Goal: Transaction & Acquisition: Purchase product/service

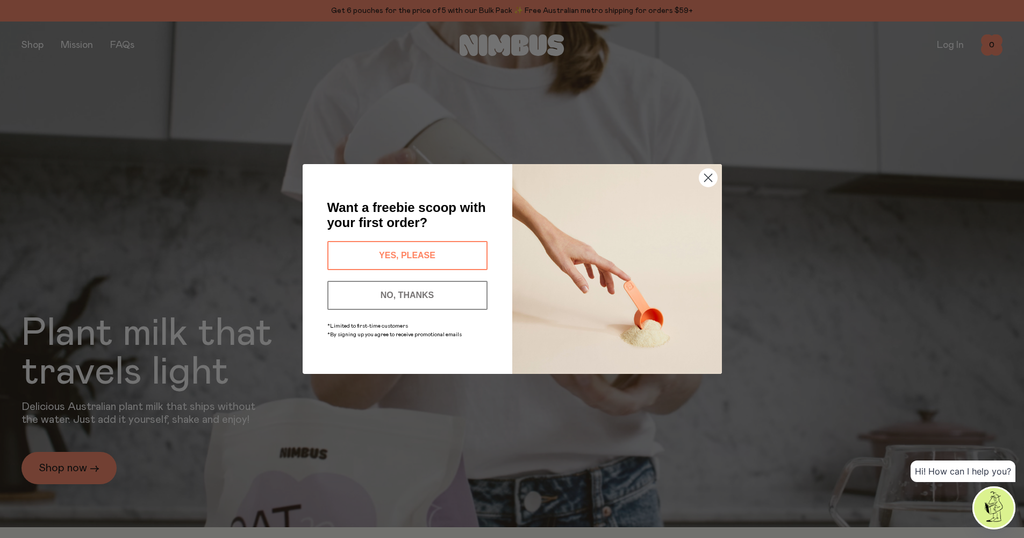
click at [425, 254] on button "YES, PLEASE" at bounding box center [407, 255] width 160 height 29
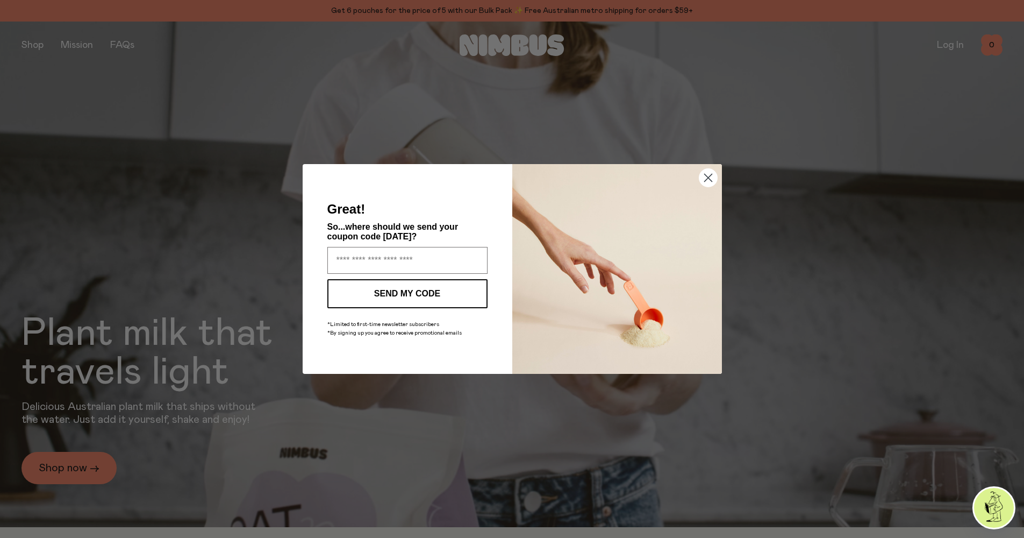
click at [709, 176] on circle "Close dialog" at bounding box center [708, 178] width 18 height 18
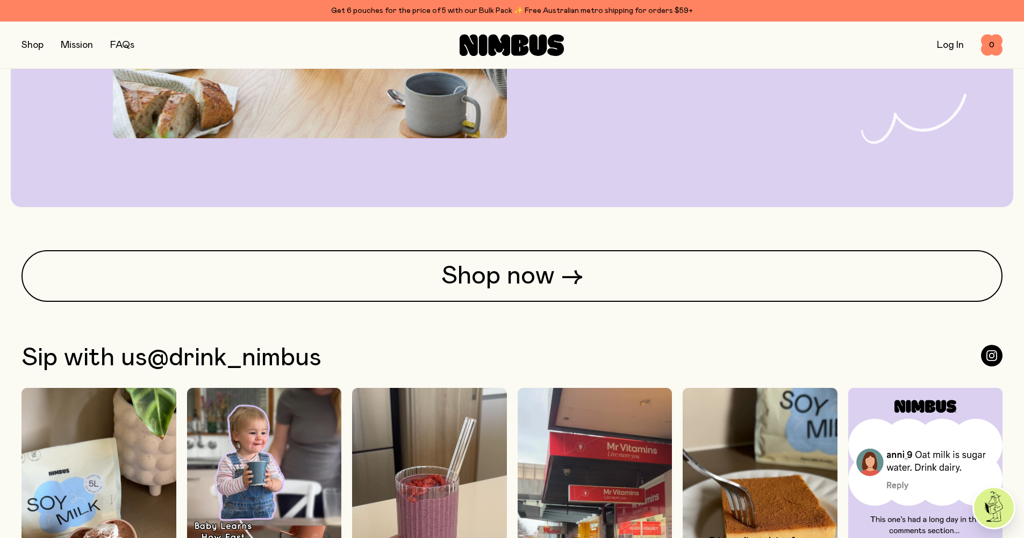
scroll to position [3223, 0]
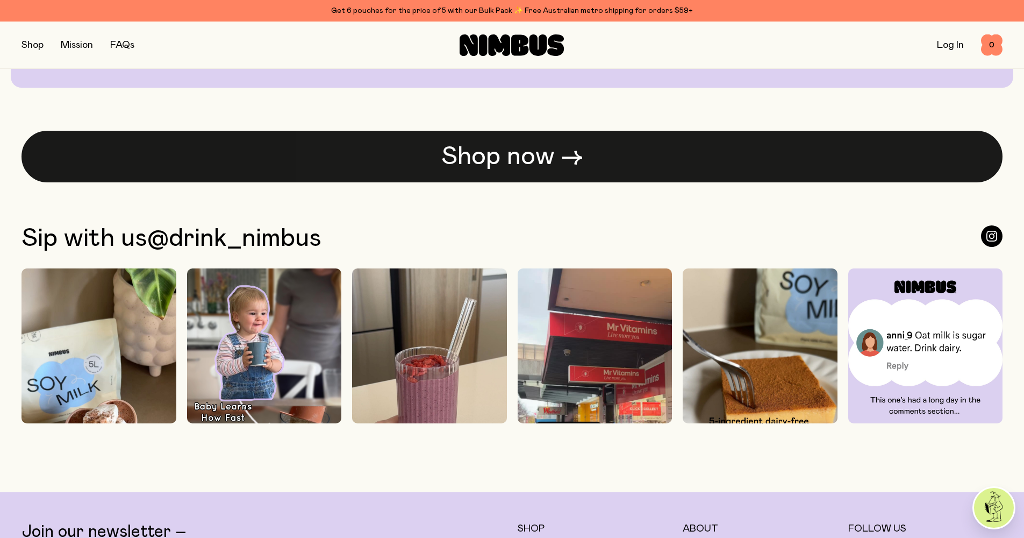
click at [571, 158] on link "Shop now →" at bounding box center [512, 157] width 981 height 52
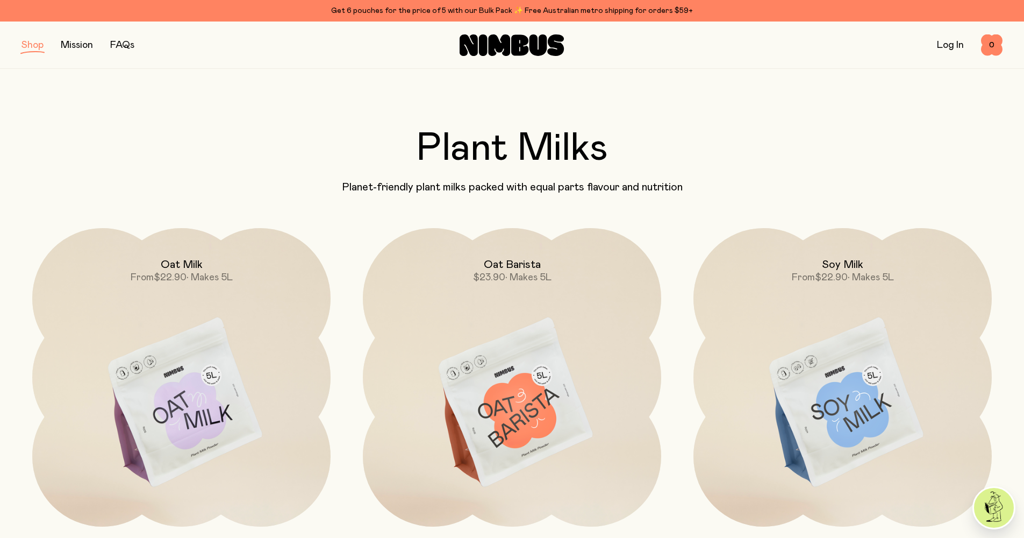
click at [121, 42] on link "FAQs" at bounding box center [122, 45] width 24 height 10
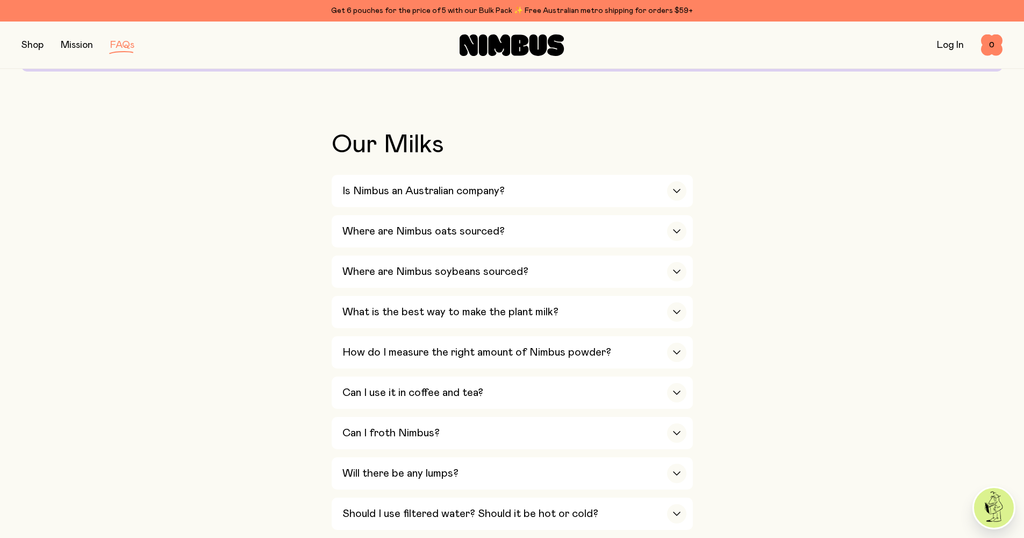
scroll to position [229, 0]
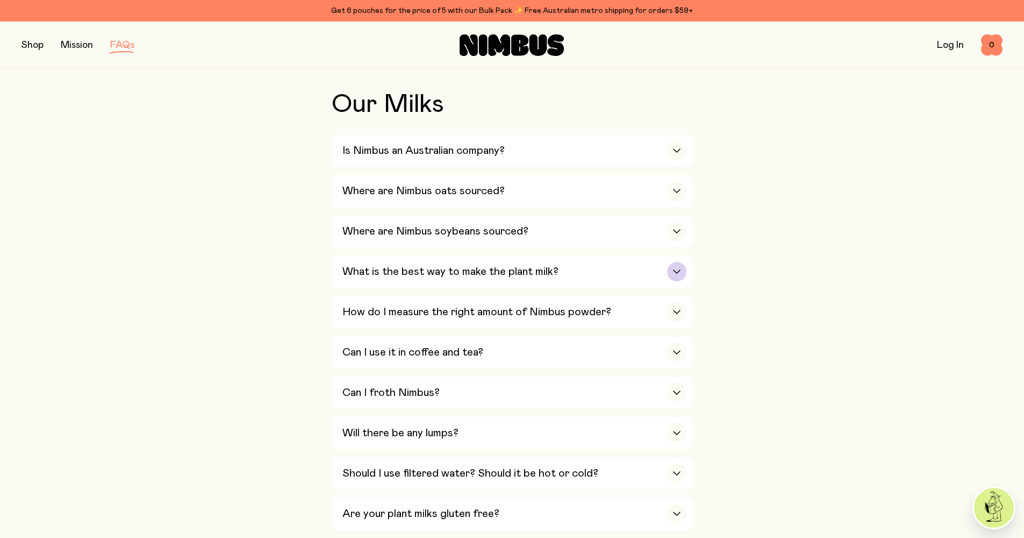
click at [676, 269] on icon "button" at bounding box center [676, 271] width 9 height 4
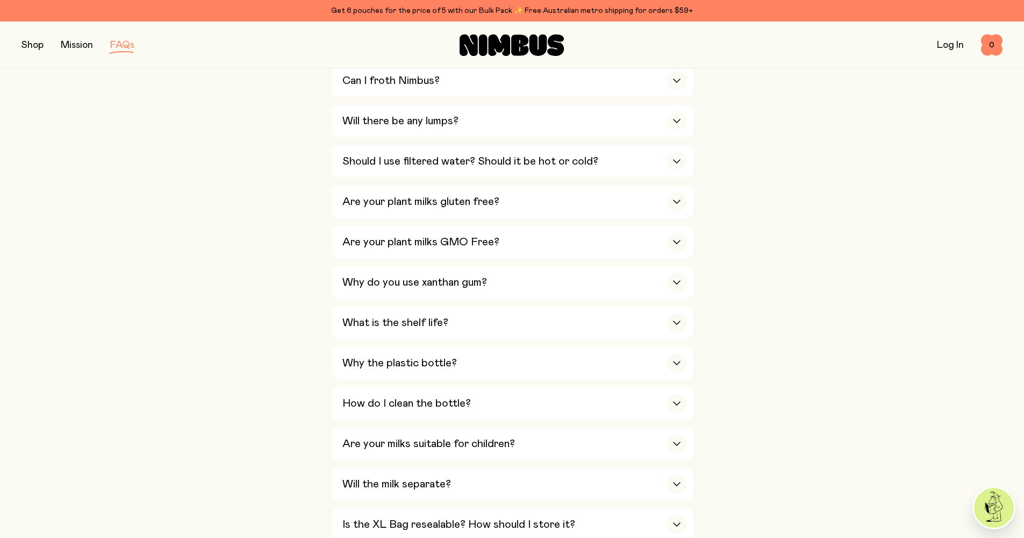
scroll to position [740, 0]
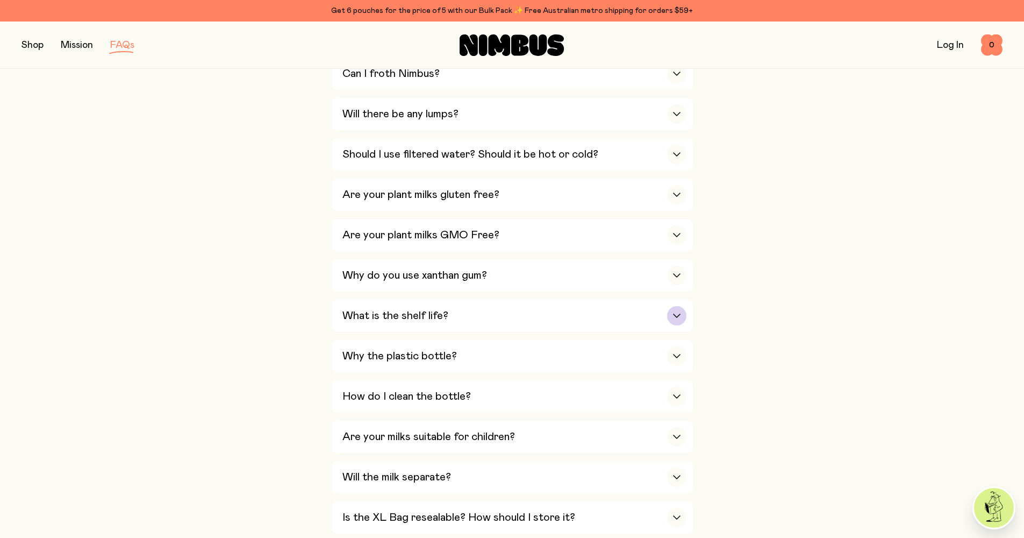
click at [675, 306] on div "button" at bounding box center [676, 315] width 19 height 19
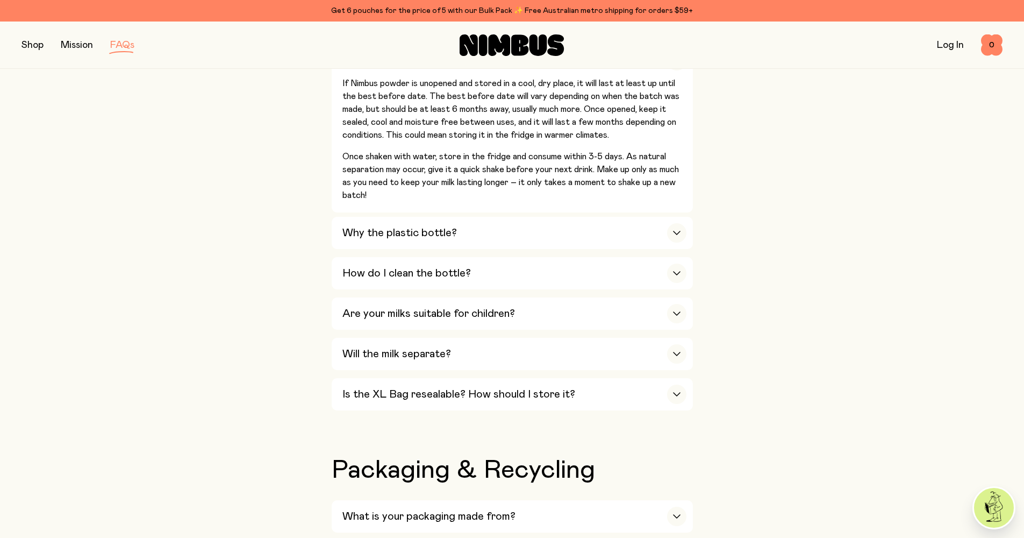
scroll to position [810, 0]
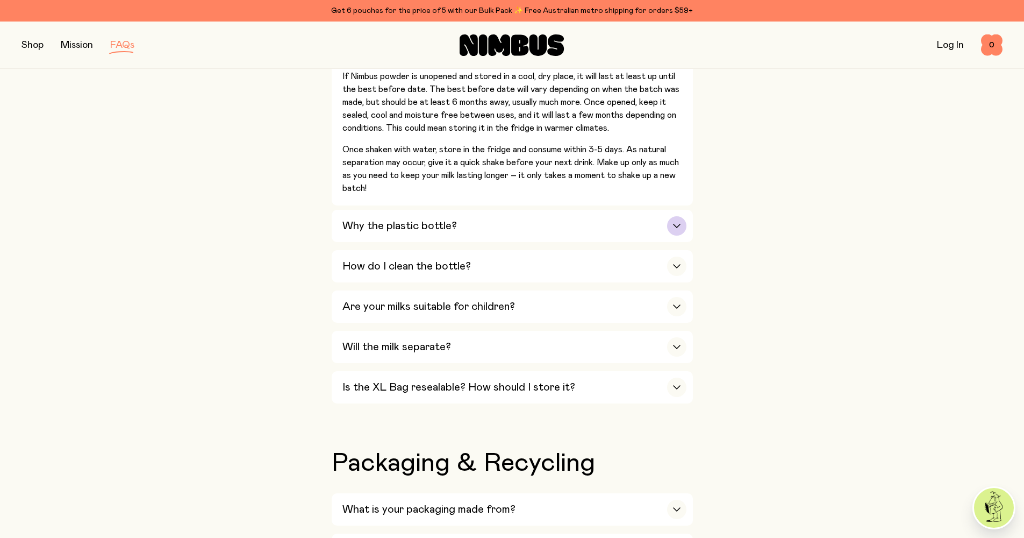
click at [677, 224] on icon "button" at bounding box center [676, 226] width 9 height 4
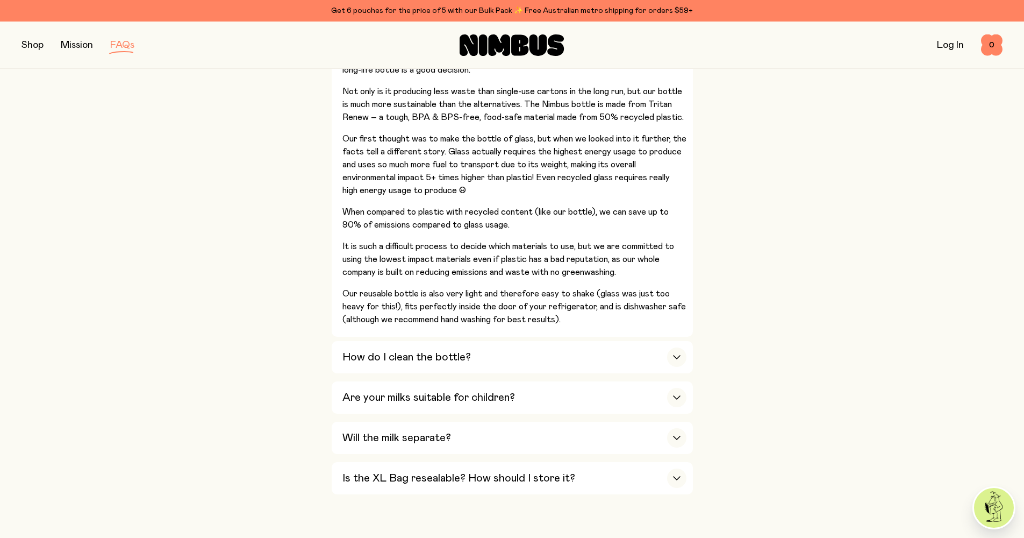
scroll to position [912, 0]
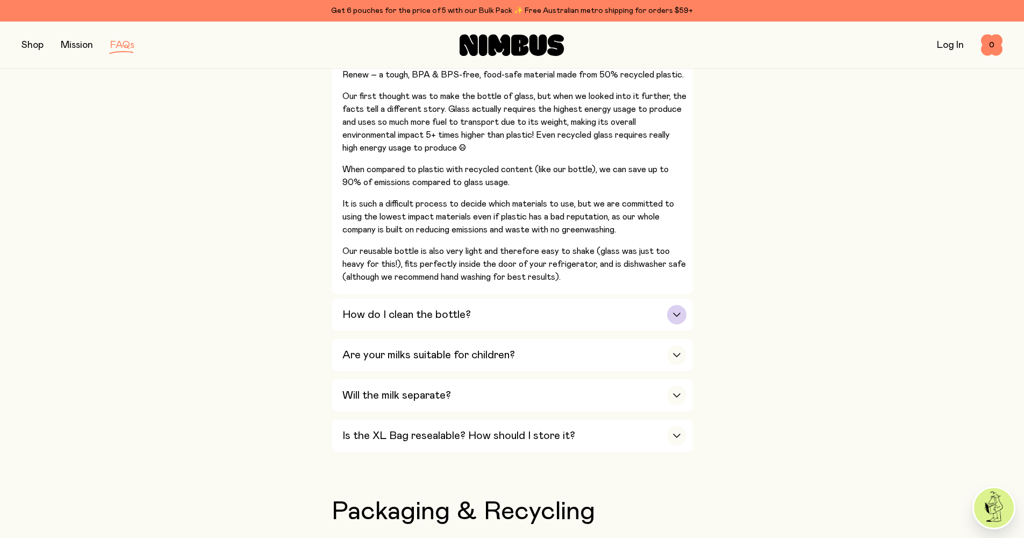
click at [675, 312] on icon "button" at bounding box center [676, 314] width 9 height 4
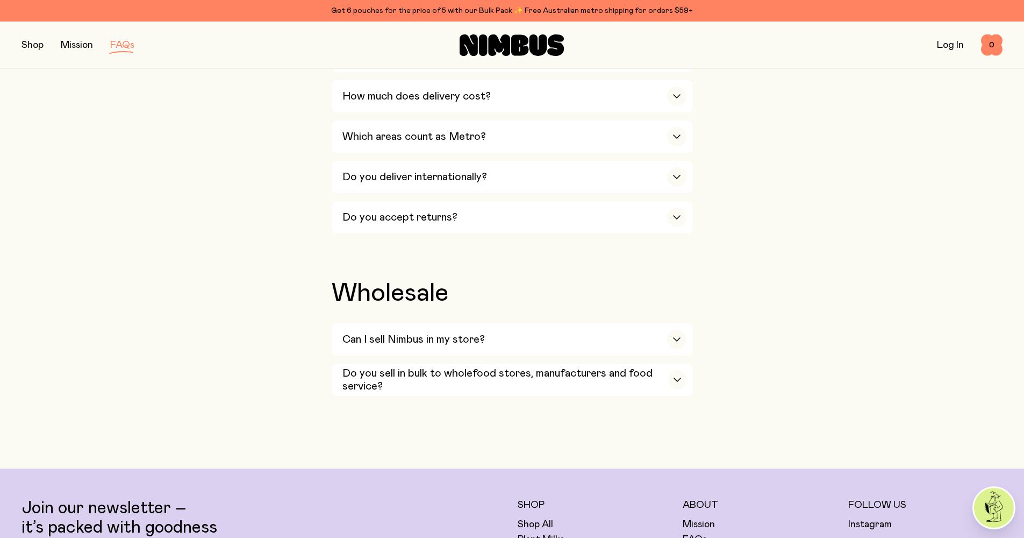
scroll to position [1981, 0]
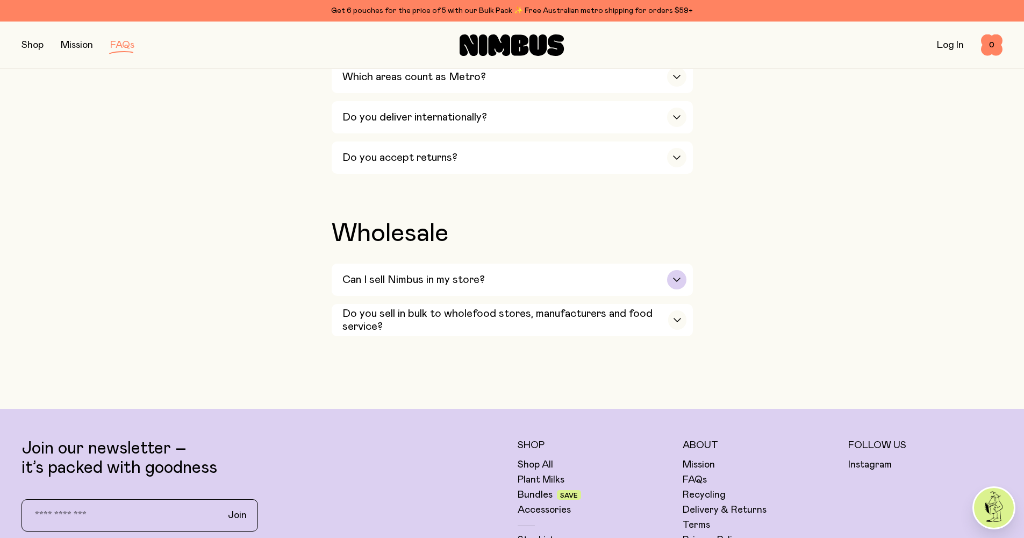
click at [677, 277] on icon "button" at bounding box center [676, 279] width 9 height 4
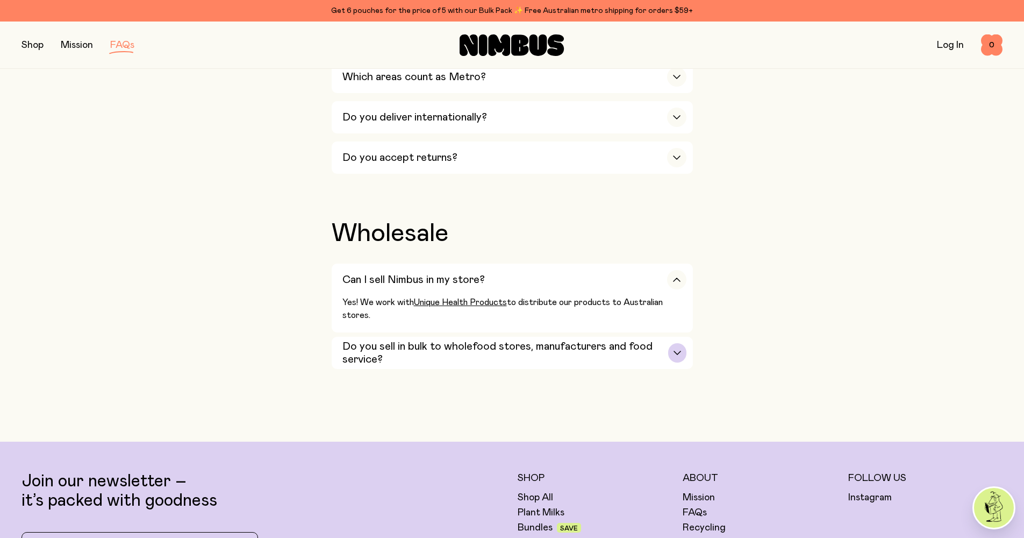
click at [678, 351] on icon "button" at bounding box center [677, 352] width 6 height 3
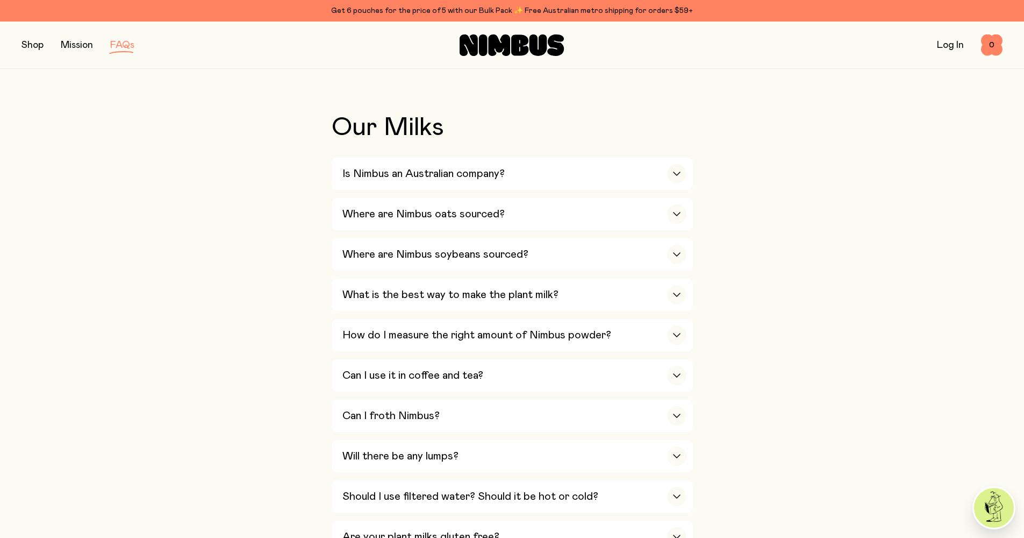
scroll to position [0, 0]
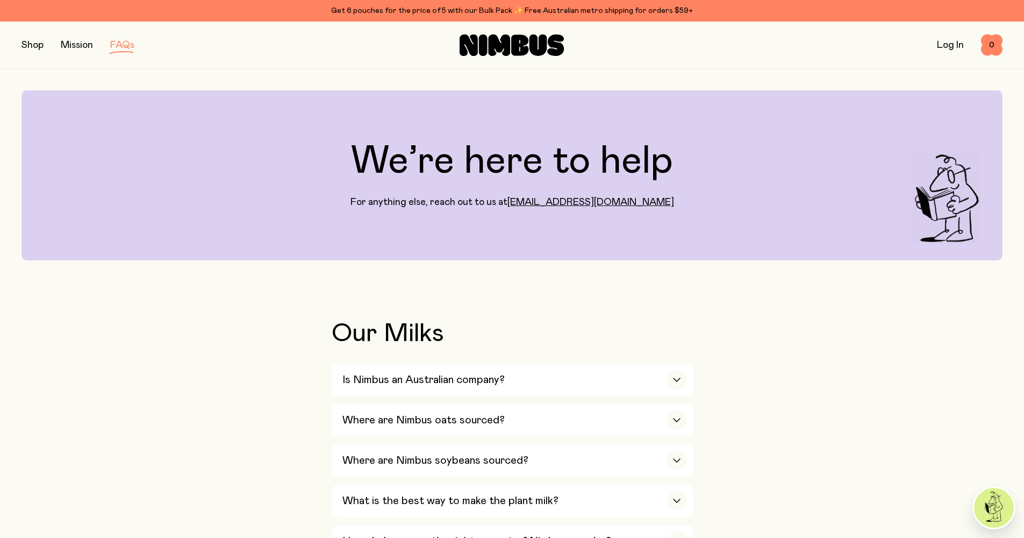
click at [30, 41] on button "button" at bounding box center [33, 45] width 22 height 15
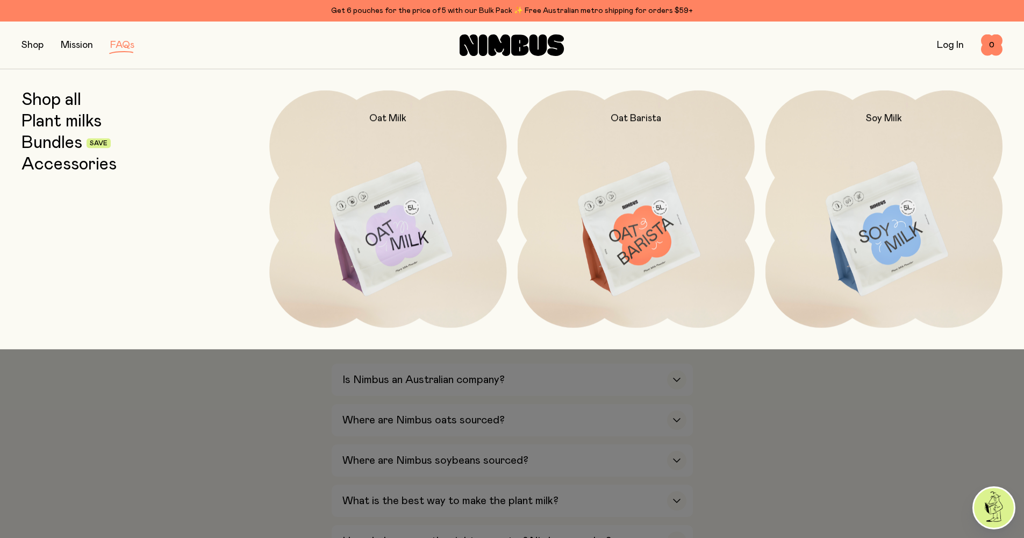
click at [63, 116] on link "Plant milks" at bounding box center [62, 121] width 80 height 19
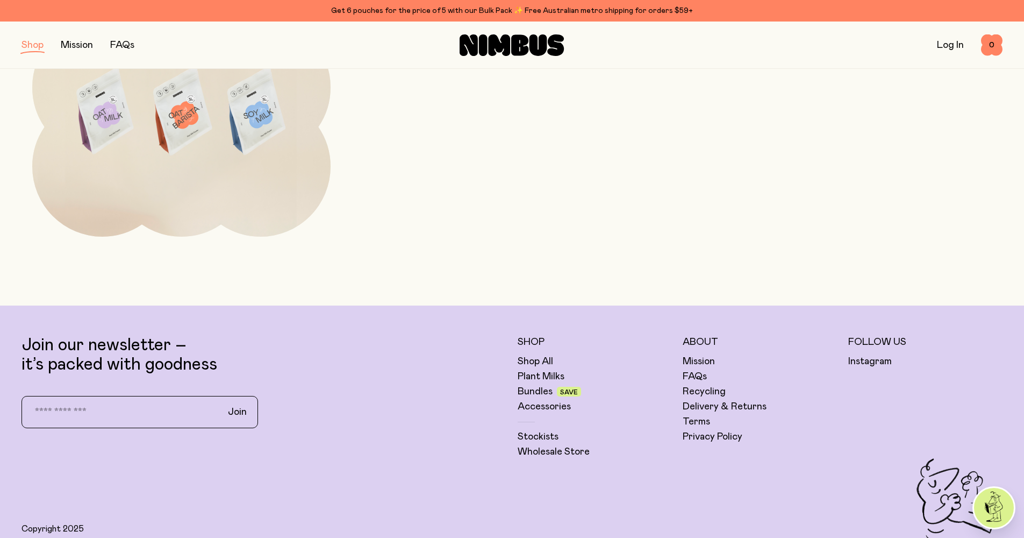
scroll to position [838, 0]
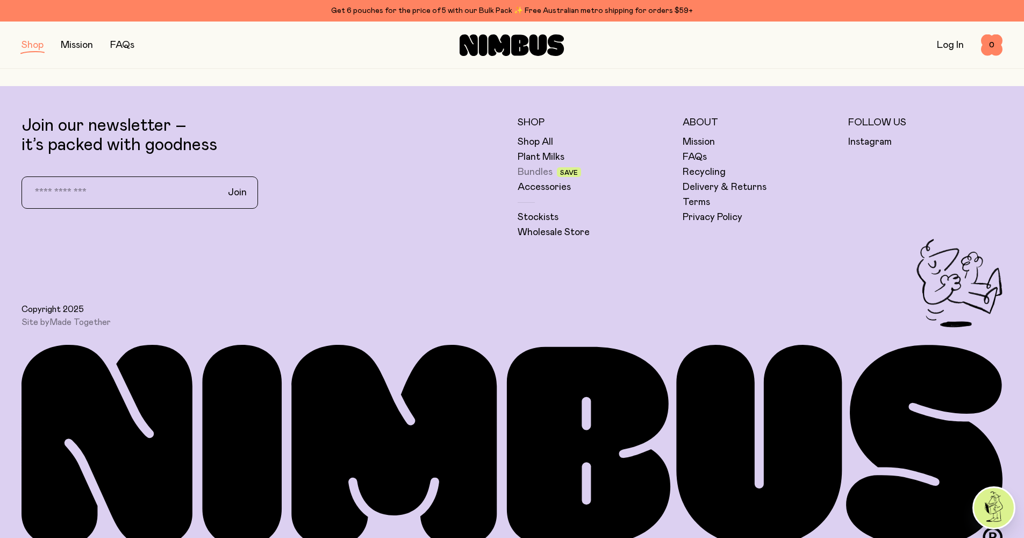
click at [534, 171] on link "Bundles" at bounding box center [535, 172] width 35 height 13
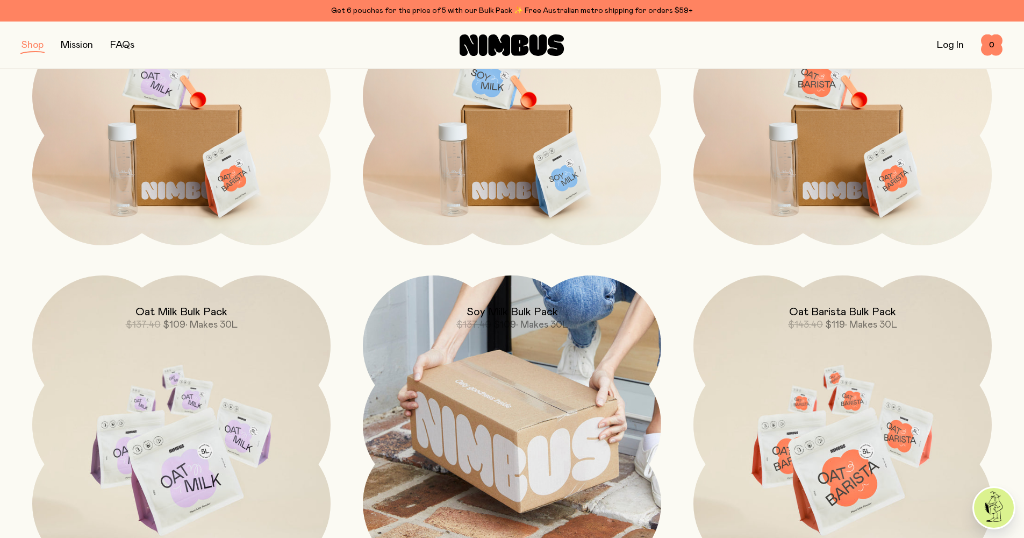
scroll to position [67, 0]
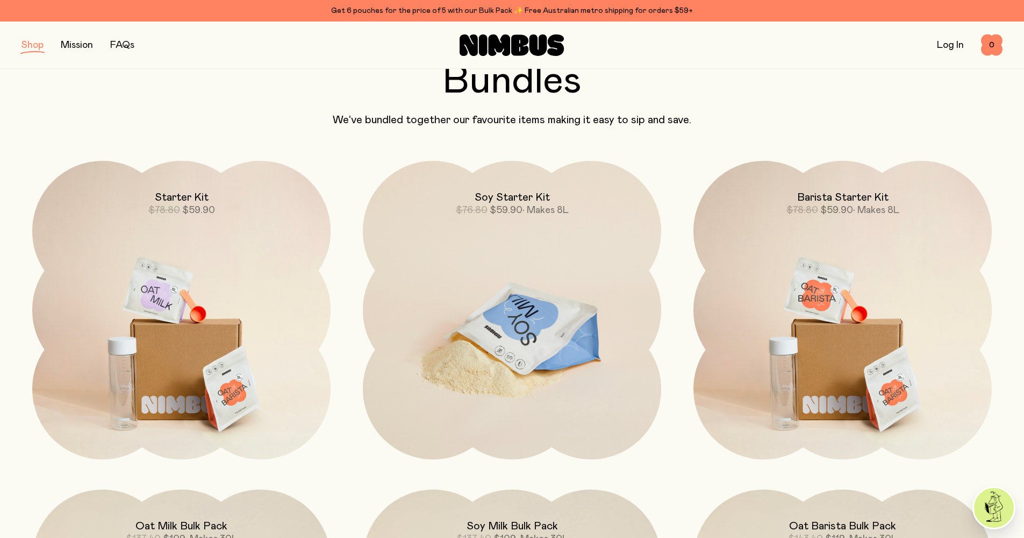
click at [529, 328] on img at bounding box center [512, 336] width 298 height 350
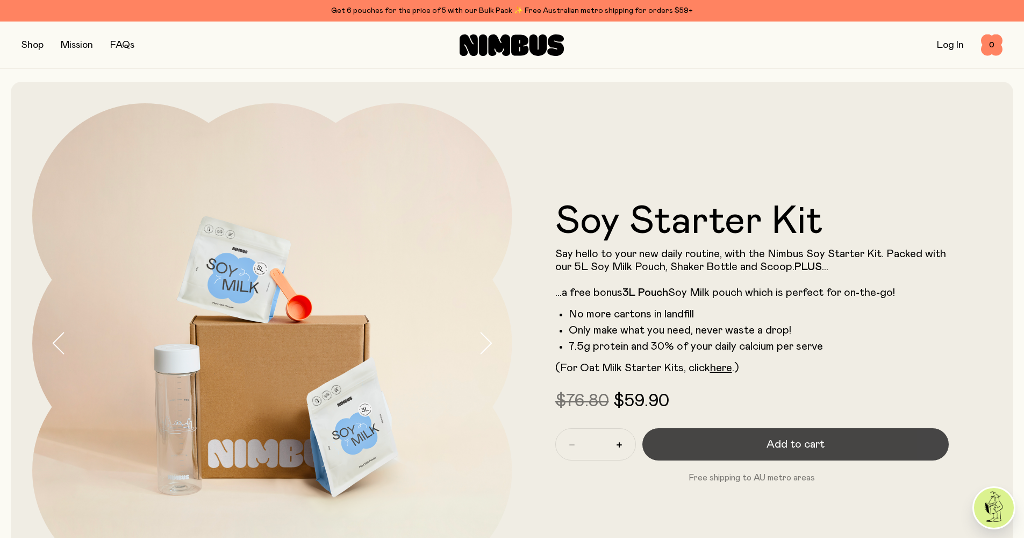
click at [791, 442] on span "Add to cart" at bounding box center [796, 443] width 58 height 15
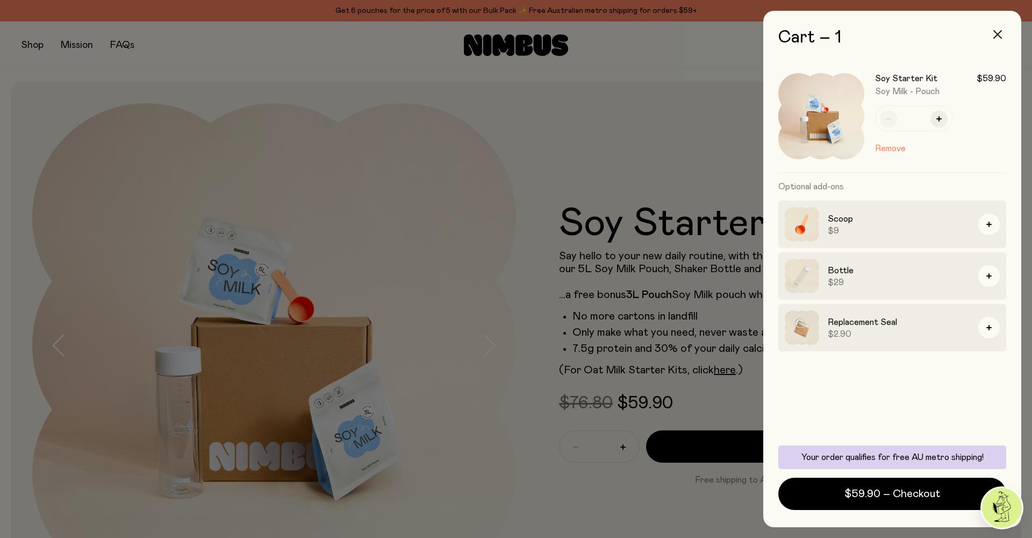
click at [997, 31] on icon "button" at bounding box center [997, 34] width 9 height 9
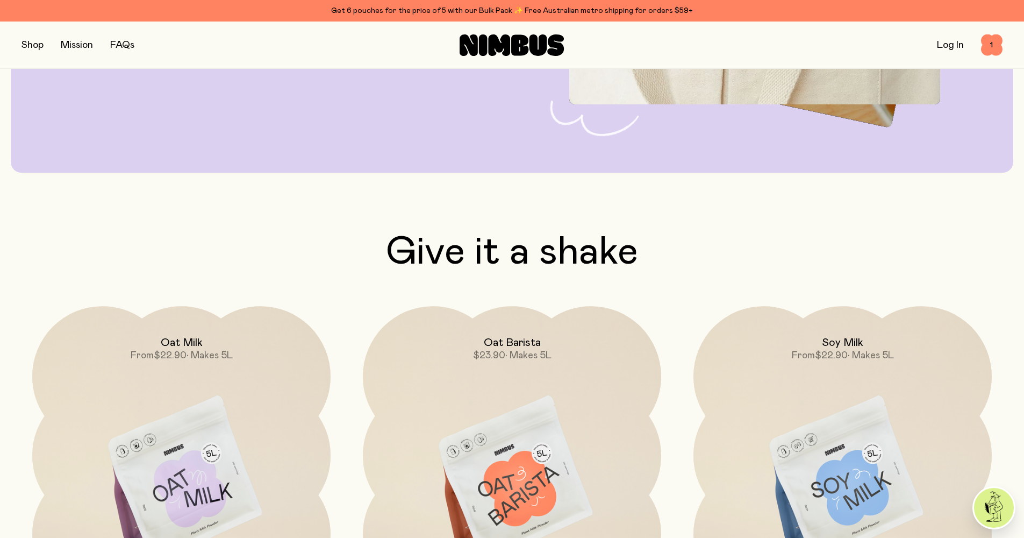
scroll to position [3430, 0]
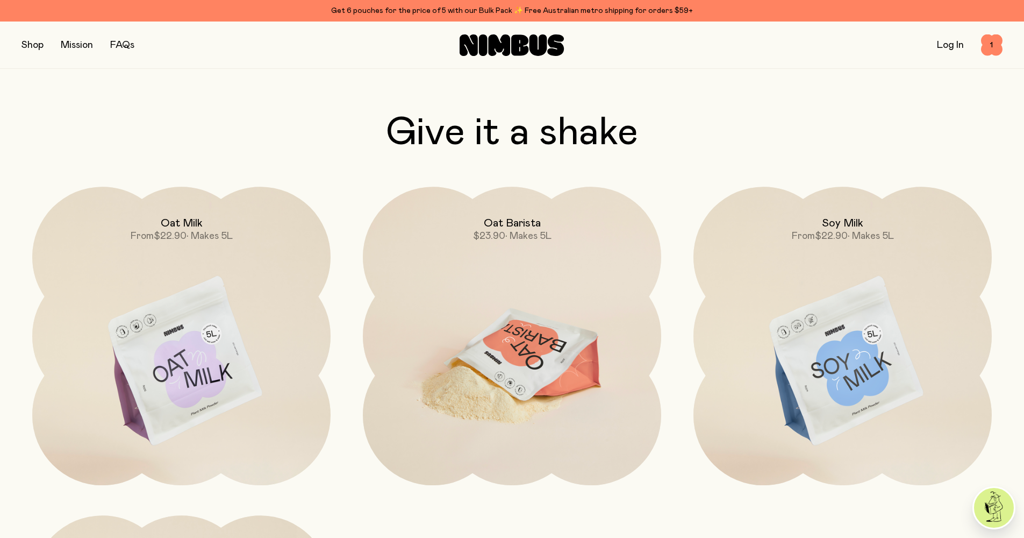
click at [509, 286] on img at bounding box center [512, 362] width 298 height 350
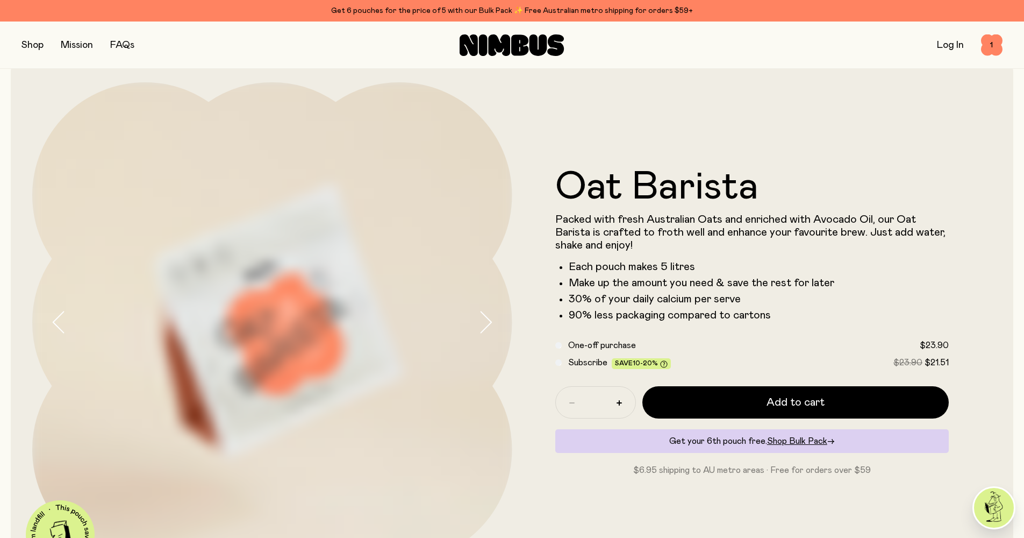
scroll to position [50, 0]
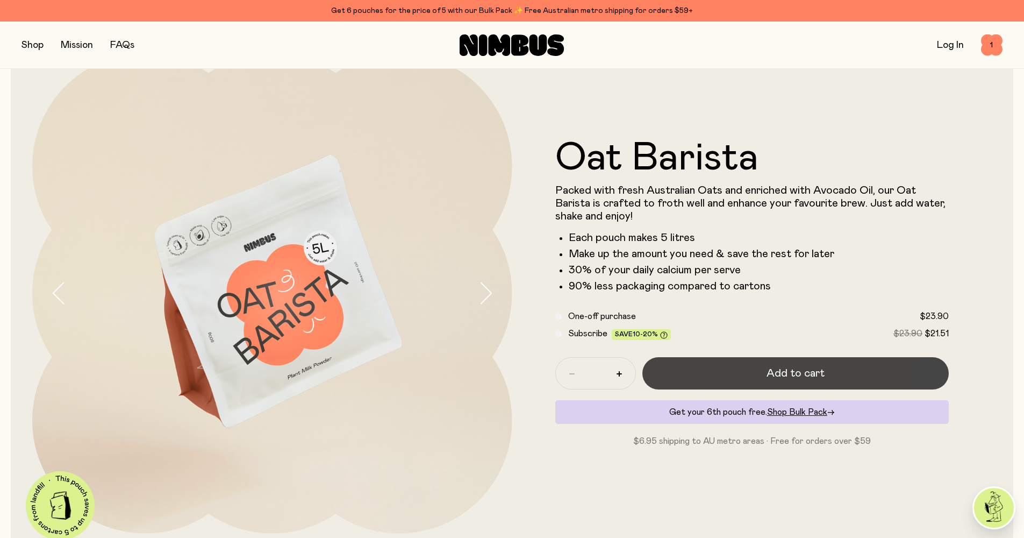
click at [773, 373] on span "Add to cart" at bounding box center [796, 373] width 58 height 15
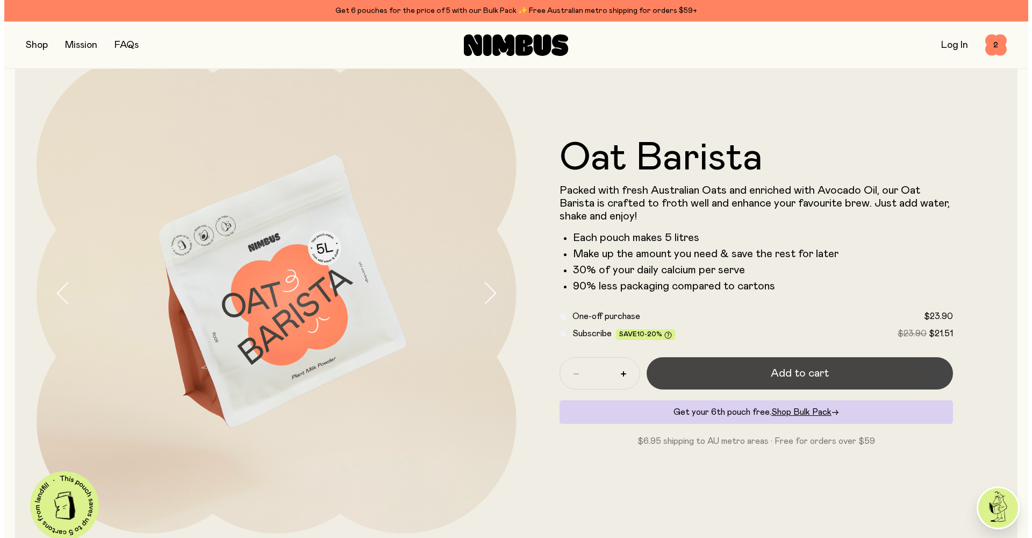
scroll to position [0, 0]
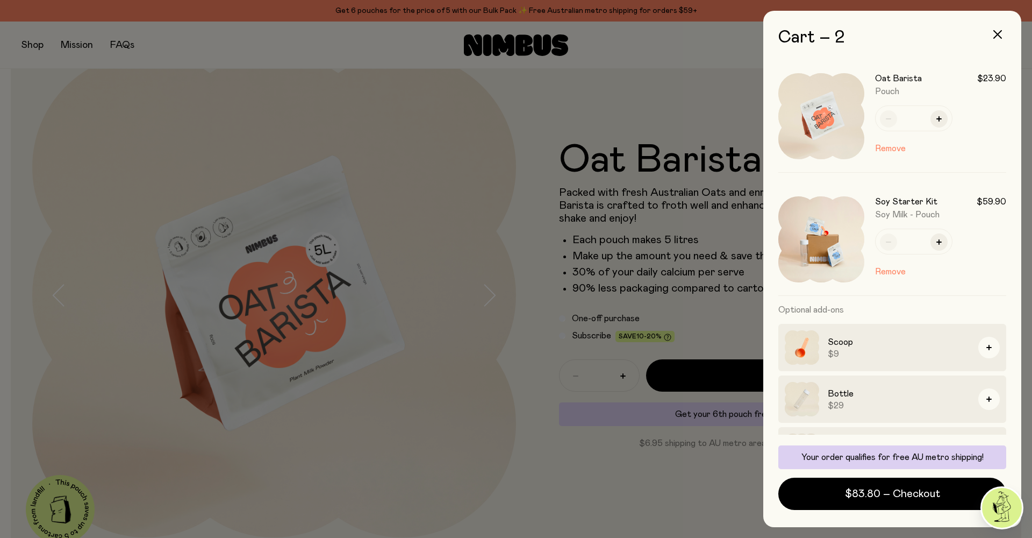
click at [586, 478] on div at bounding box center [516, 269] width 1032 height 538
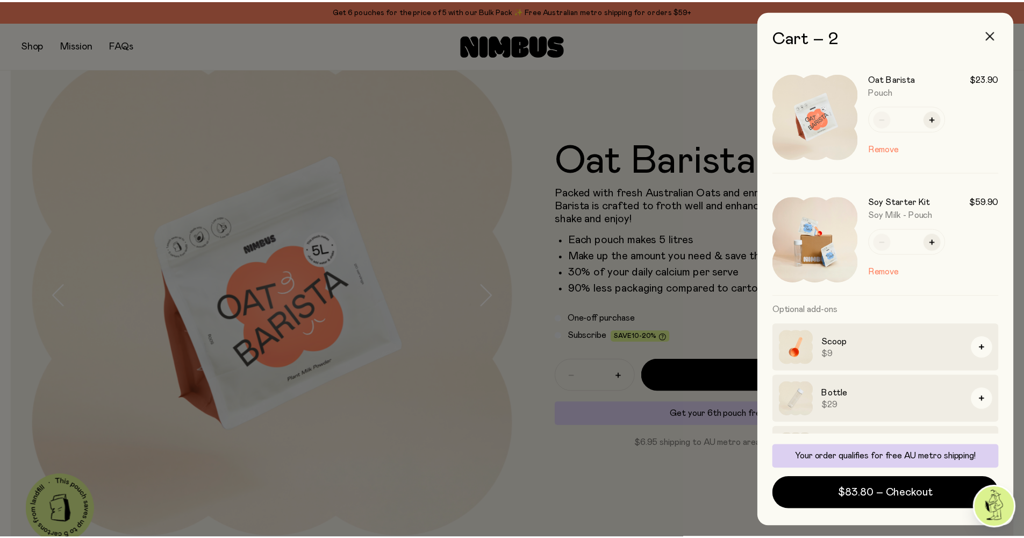
scroll to position [50, 0]
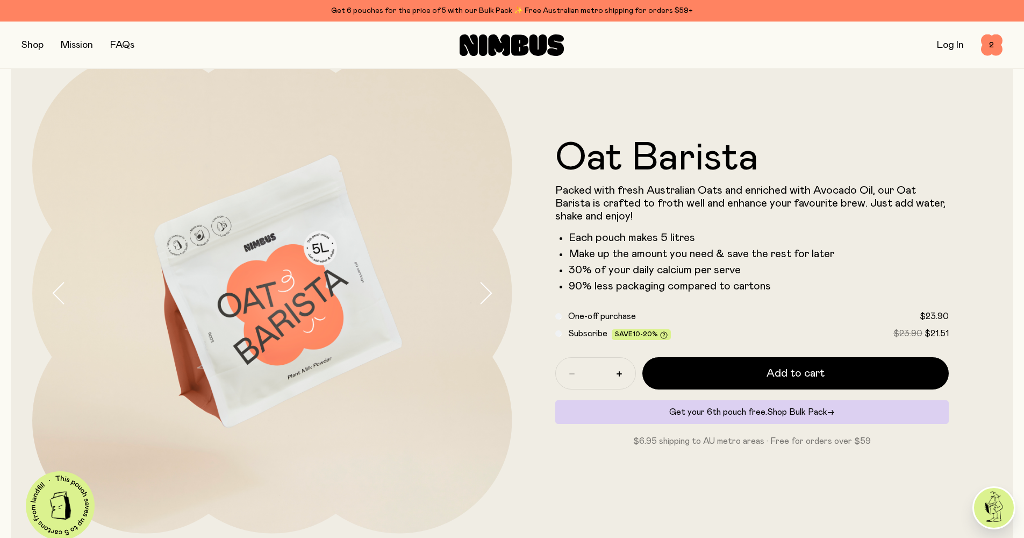
click at [787, 412] on span "Shop Bulk Pack" at bounding box center [797, 411] width 60 height 9
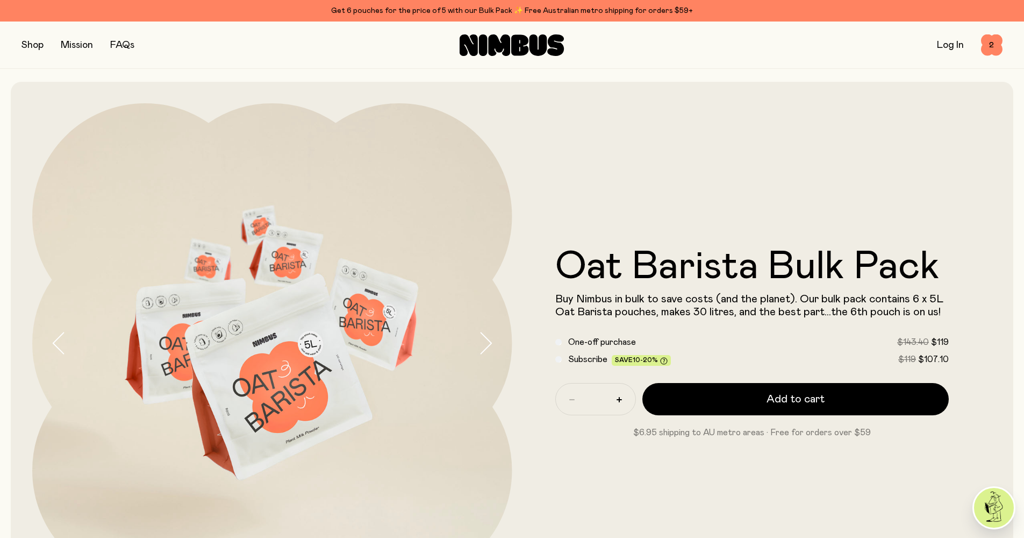
click at [31, 40] on button "button" at bounding box center [33, 45] width 22 height 15
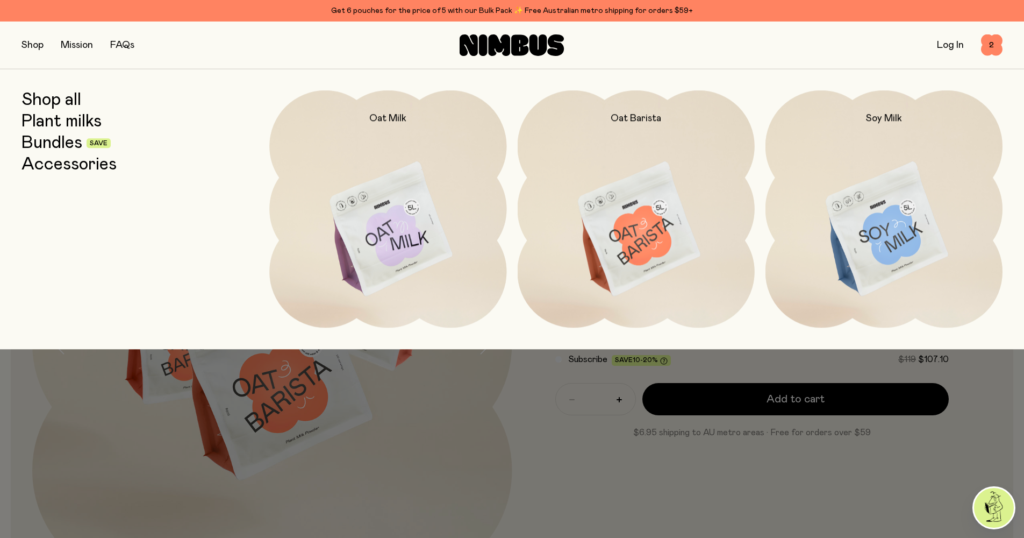
click at [58, 121] on link "Plant milks" at bounding box center [62, 121] width 80 height 19
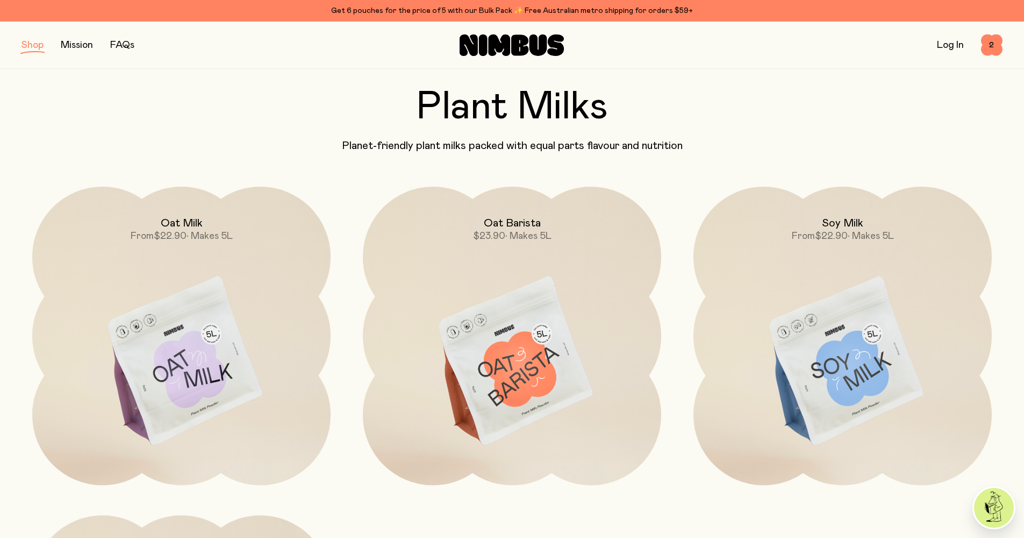
scroll to position [81, 0]
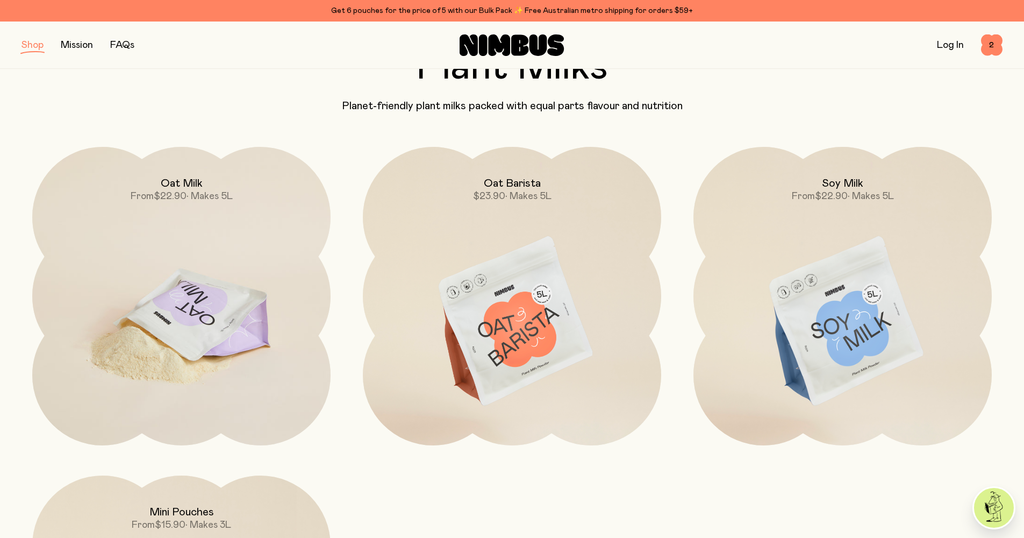
click at [207, 292] on img at bounding box center [181, 322] width 298 height 350
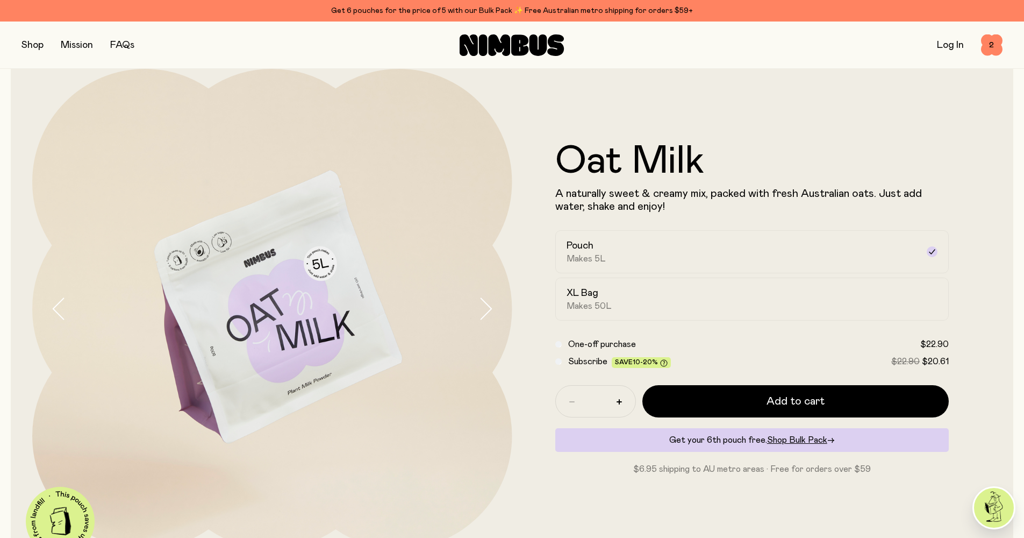
scroll to position [41, 0]
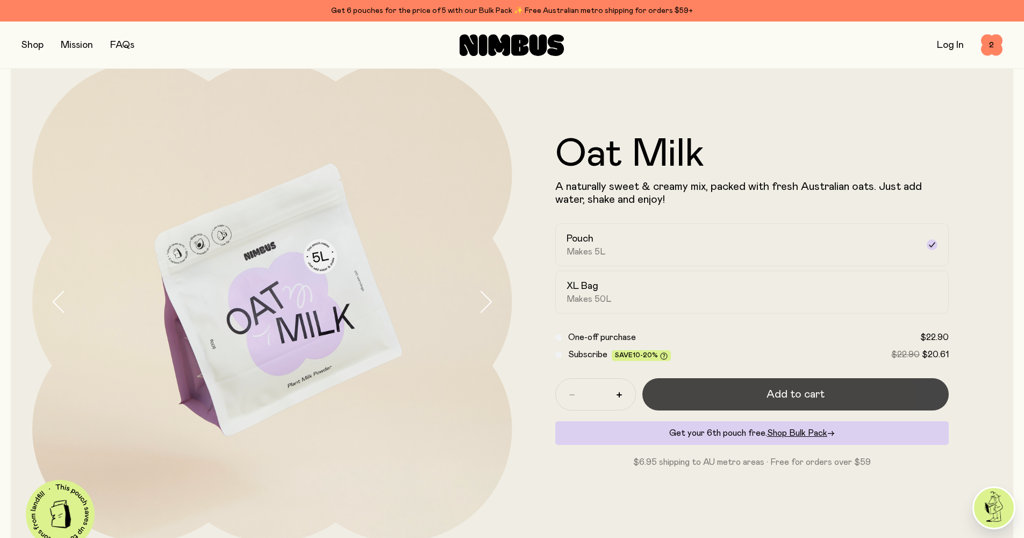
click at [806, 402] on button "Add to cart" at bounding box center [795, 394] width 307 height 32
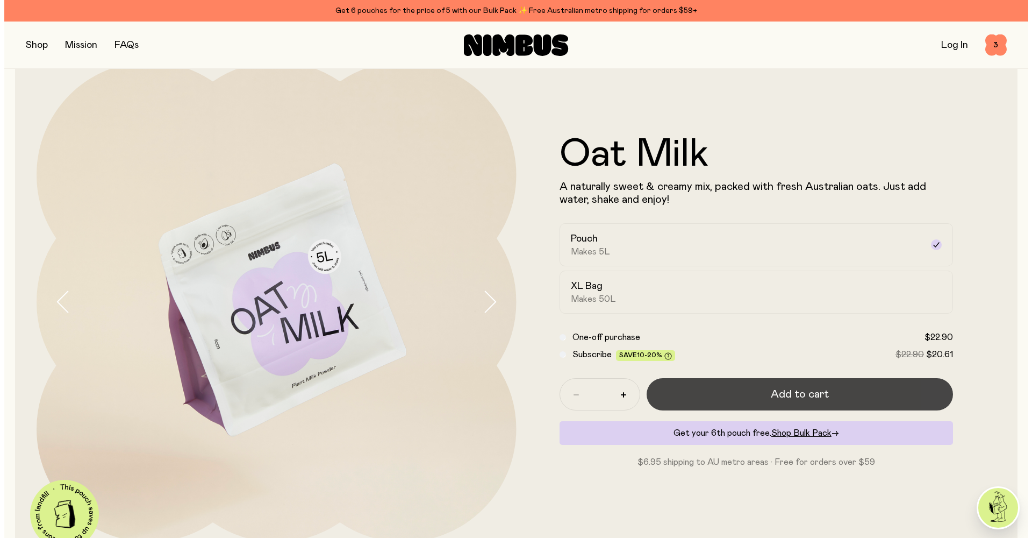
scroll to position [0, 0]
